Goal: Use online tool/utility: Use online tool/utility

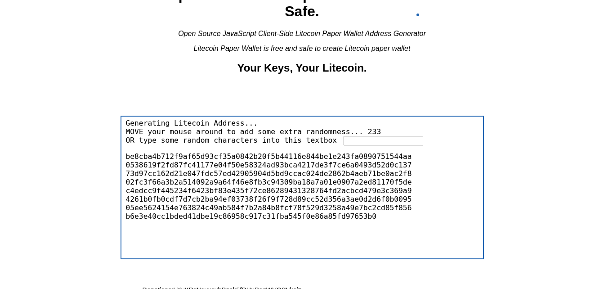
scroll to position [131, 0]
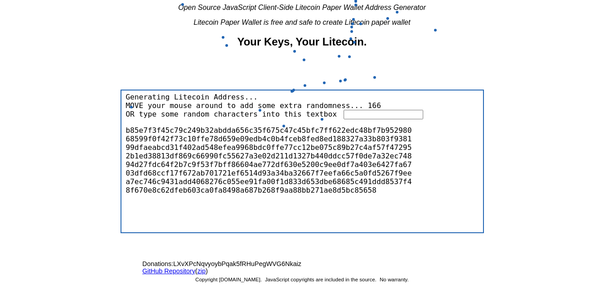
click at [365, 111] on input "text" at bounding box center [383, 114] width 80 height 9
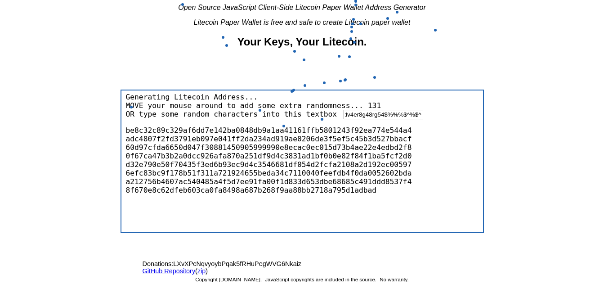
scroll to position [0, 37]
type input "mfndvldfvfdv4er8g48rg54$%%%$^%$^%$Y^"
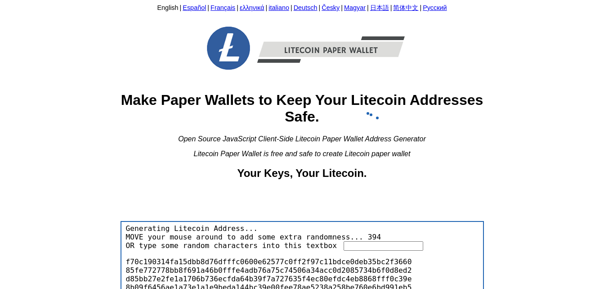
scroll to position [131, 0]
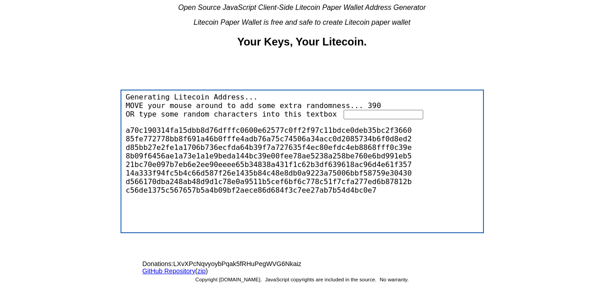
click at [377, 116] on input "text" at bounding box center [383, 114] width 80 height 9
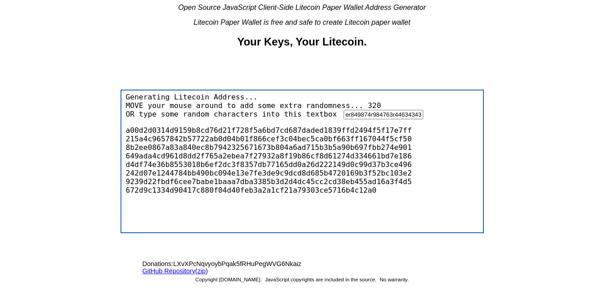
scroll to position [0, 156]
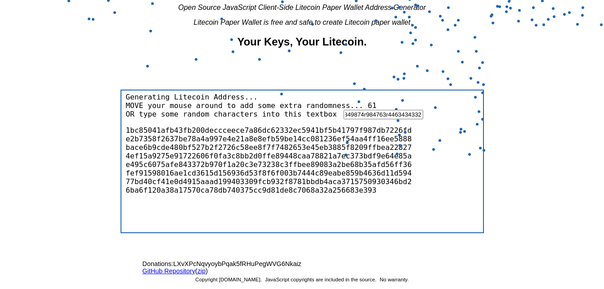
type input "n mdsfdfrF$£%$£%£$%%RERFEFDFGDGFDGFDgfg4rer849874r984763r4463434332"
click at [115, 115] on body "English | Español | Français | ελληνικά | italiano | Deutsch | Česky | Magyar |…" at bounding box center [302, 13] width 596 height 283
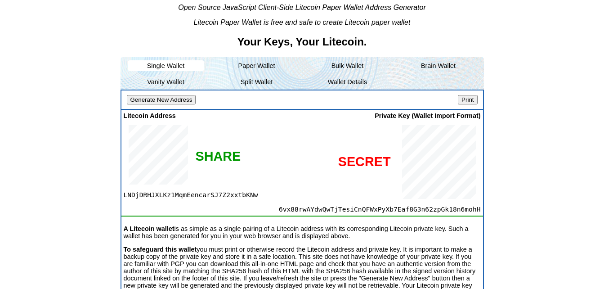
click at [470, 99] on input "Print" at bounding box center [467, 99] width 19 height 9
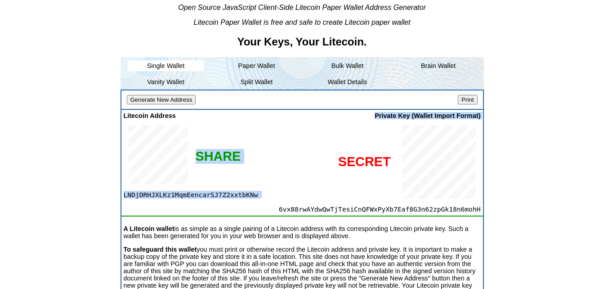
drag, startPoint x: 245, startPoint y: 194, endPoint x: 123, endPoint y: 193, distance: 121.8
click at [123, 193] on div "Litecoin Address LNDjDRHJXLKz1MqmEencarSJ7Z2xxtbKNw SHARE Private Key (Wallet I…" at bounding box center [301, 168] width 361 height 117
copy div "LNDjDRHJXLKz1MqmEencarSJ7Z2xxtbKNw SHARE Private Key (Wallet Import Format)"
